Goal: Information Seeking & Learning: Learn about a topic

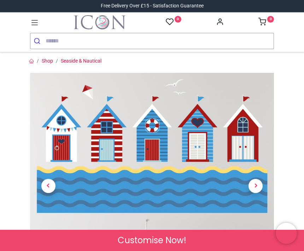
click at [250, 193] on span "Next" at bounding box center [255, 186] width 14 height 14
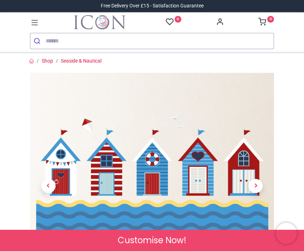
click at [253, 193] on span "Next" at bounding box center [255, 186] width 14 height 14
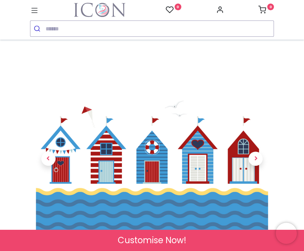
scroll to position [13, 0]
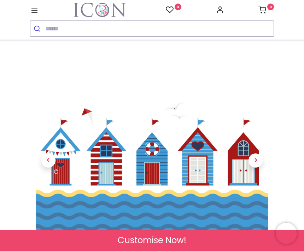
click at [256, 167] on span "Next" at bounding box center [255, 160] width 14 height 14
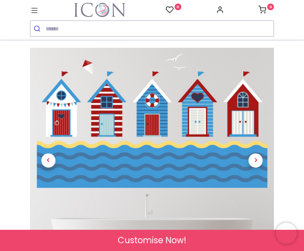
click at [254, 167] on span "Next" at bounding box center [255, 160] width 14 height 14
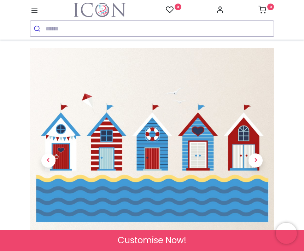
click at [261, 167] on span "Next" at bounding box center [255, 160] width 14 height 14
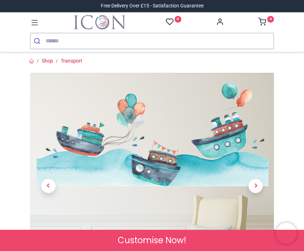
click at [255, 193] on span "Next" at bounding box center [255, 186] width 14 height 14
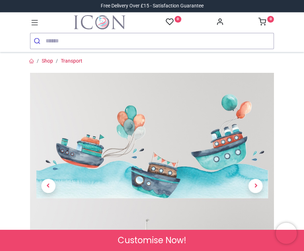
click at [253, 193] on span "Next" at bounding box center [255, 186] width 14 height 14
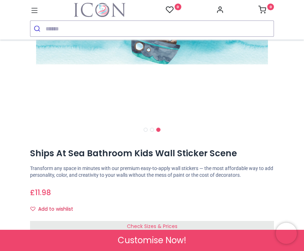
scroll to position [172, 0]
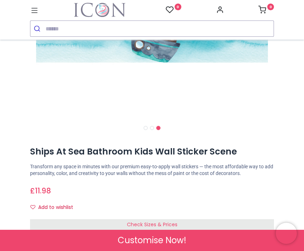
click at [221, 124] on img at bounding box center [152, 11] width 244 height 244
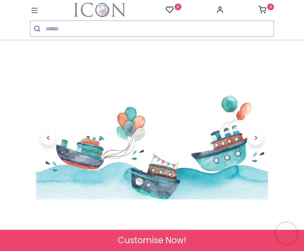
scroll to position [56, 0]
